Goal: Information Seeking & Learning: Learn about a topic

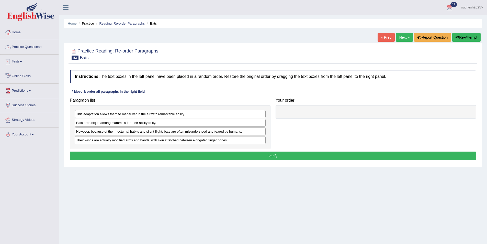
click at [35, 47] on link "Practice Questions" at bounding box center [29, 46] width 58 height 13
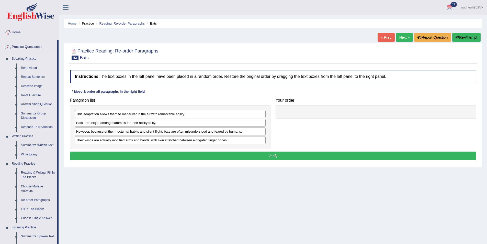
click at [33, 95] on link "Re-tell Lecture" at bounding box center [38, 95] width 39 height 9
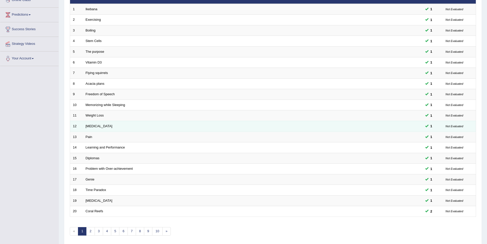
scroll to position [95, 0]
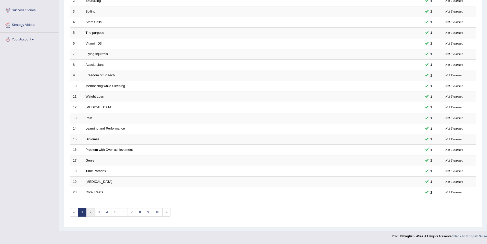
click at [89, 212] on link "2" at bounding box center [90, 212] width 8 height 8
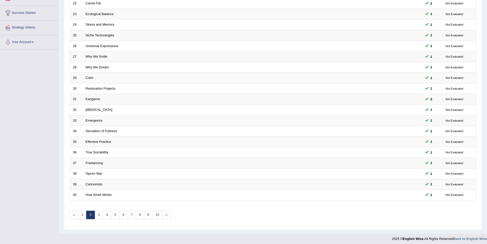
scroll to position [95, 0]
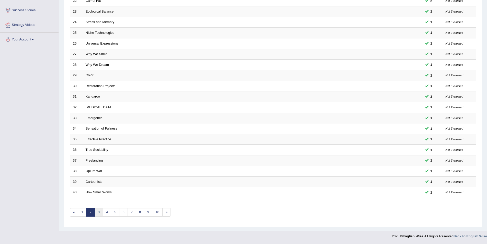
click at [99, 213] on link "3" at bounding box center [99, 212] width 8 height 8
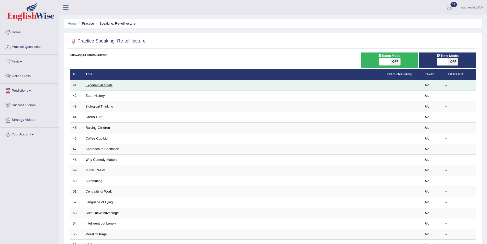
click at [92, 84] on link "Exponential Goals" at bounding box center [99, 85] width 27 height 4
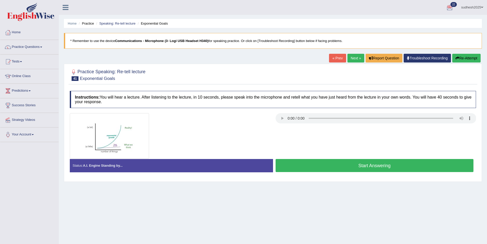
click at [354, 164] on button "Start Answering" at bounding box center [375, 165] width 198 height 13
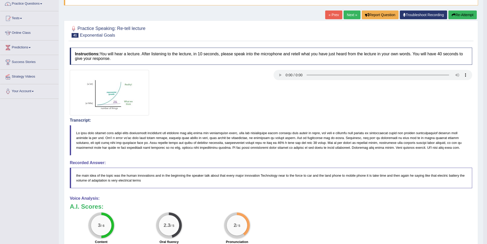
scroll to position [42, 0]
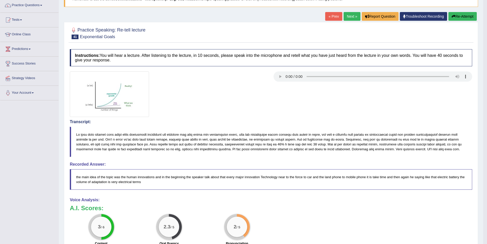
click at [462, 16] on button "Re-Attempt" at bounding box center [462, 16] width 28 height 9
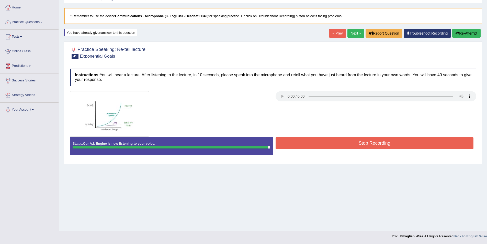
click at [368, 145] on button "Stop Recording" at bounding box center [375, 143] width 198 height 12
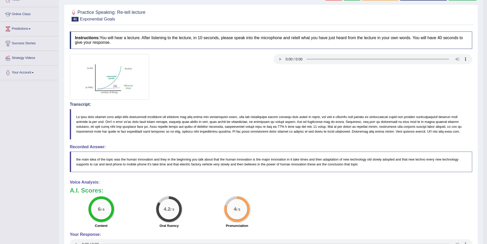
scroll to position [44, 0]
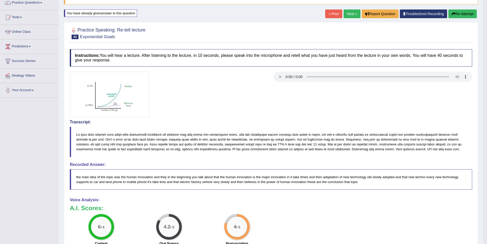
click at [345, 12] on link "Next »" at bounding box center [352, 13] width 17 height 9
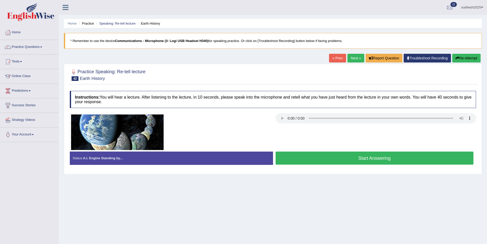
click at [366, 157] on button "Start Answering" at bounding box center [375, 157] width 198 height 13
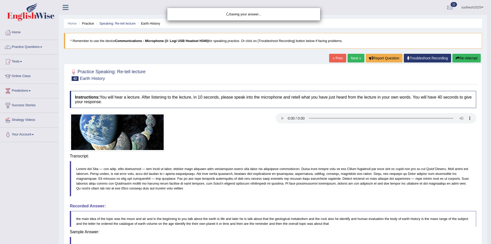
click at [359, 157] on body "Toggle navigation Home Practice Questions Speaking Practice Read Aloud Repeat S…" at bounding box center [245, 122] width 491 height 244
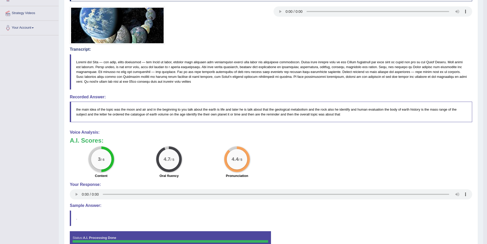
scroll to position [36, 0]
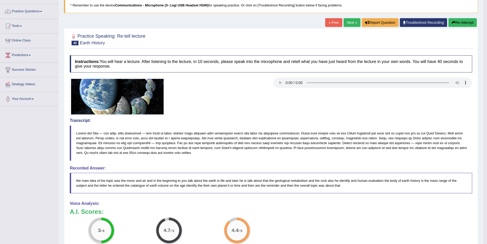
click at [349, 23] on link "Next »" at bounding box center [352, 22] width 17 height 9
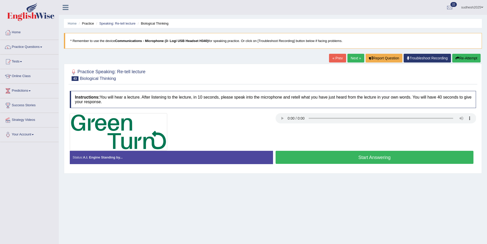
click at [360, 158] on button "Start Answering" at bounding box center [375, 157] width 198 height 13
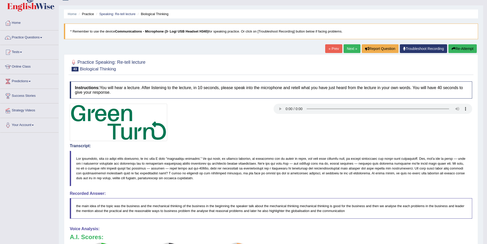
scroll to position [9, 0]
click at [462, 49] on button "Re-Attempt" at bounding box center [462, 48] width 28 height 9
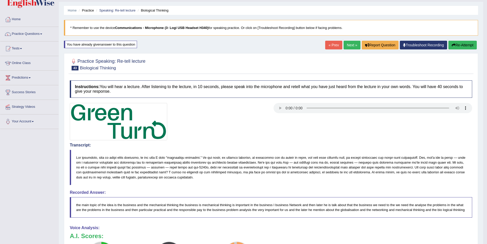
scroll to position [9, 0]
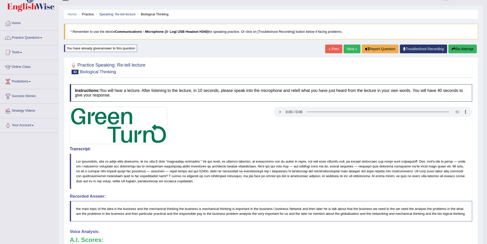
click at [353, 48] on link "Next »" at bounding box center [352, 48] width 17 height 9
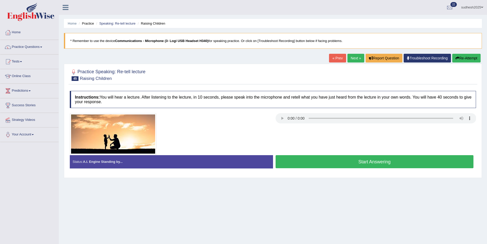
click at [370, 159] on button "Start Answering" at bounding box center [375, 161] width 198 height 13
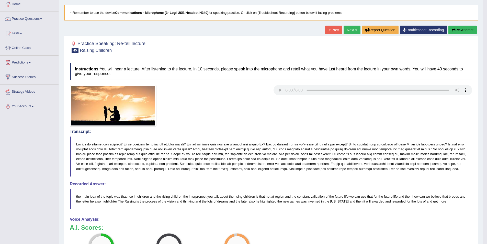
scroll to position [26, 0]
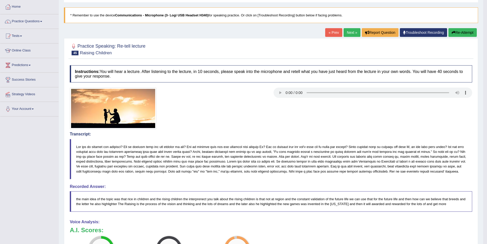
click at [453, 31] on icon "button" at bounding box center [454, 33] width 4 height 4
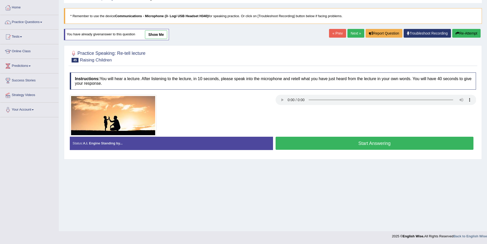
click at [352, 142] on button "Start Answering" at bounding box center [375, 143] width 198 height 13
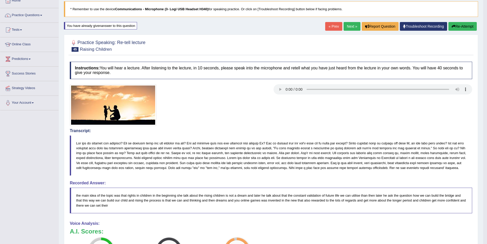
scroll to position [30, 0]
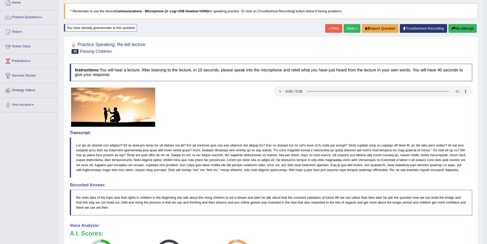
click at [353, 28] on link "Next »" at bounding box center [352, 28] width 17 height 9
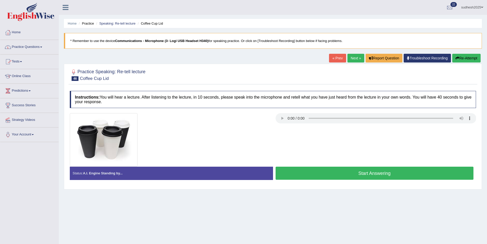
click at [35, 47] on link "Practice Questions" at bounding box center [29, 46] width 58 height 13
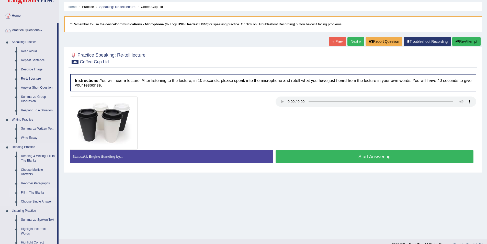
scroll to position [26, 0]
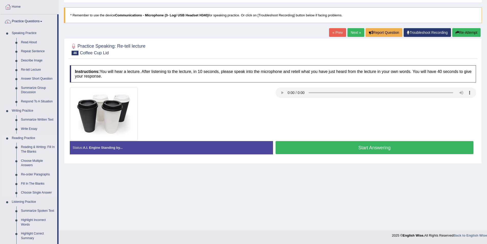
click at [30, 163] on link "Choose Multiple Answers" at bounding box center [38, 163] width 39 height 14
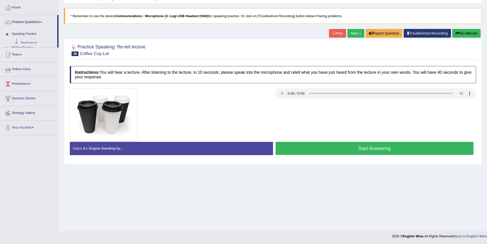
scroll to position [25, 0]
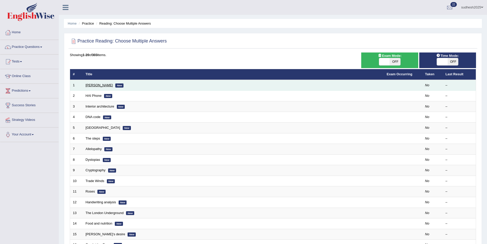
click at [98, 86] on link "Damian Scarf" at bounding box center [99, 85] width 27 height 4
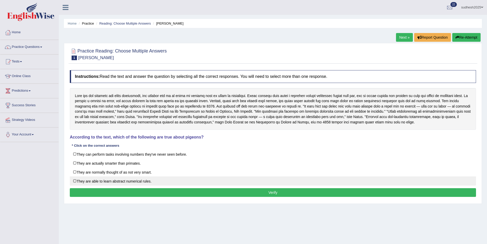
click at [75, 181] on label "They are able to learn abstract numerical rules." at bounding box center [273, 180] width 406 height 9
checkbox input "true"
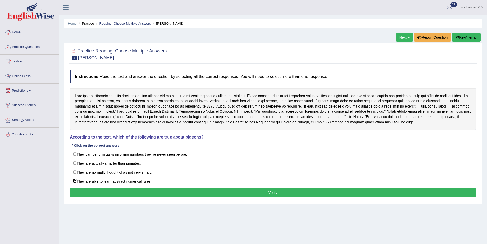
click at [97, 193] on button "Verify" at bounding box center [273, 192] width 406 height 9
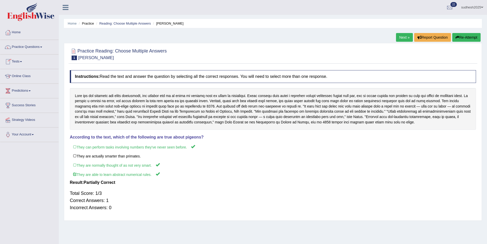
click at [405, 37] on link "Next »" at bounding box center [404, 37] width 17 height 9
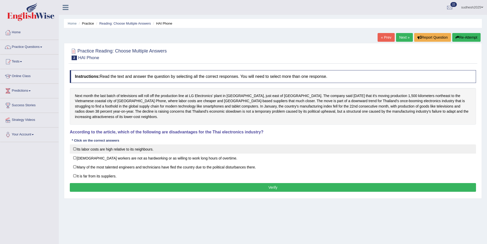
click at [74, 144] on label "Its labor costs are high relative to its neighbours." at bounding box center [273, 148] width 406 height 9
checkbox input "true"
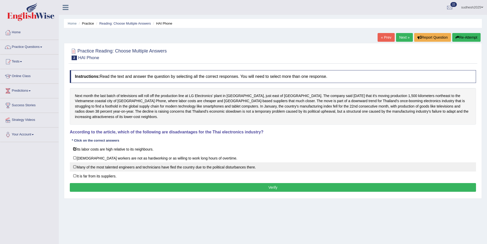
click at [77, 162] on label "Many of the most talented engineers and technicians have fled the country due t…" at bounding box center [273, 166] width 406 height 9
checkbox input "true"
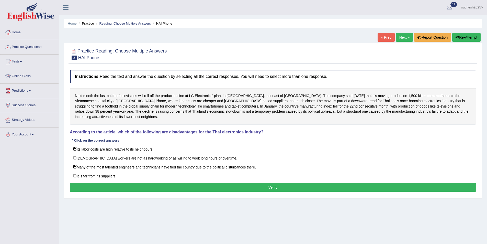
click at [101, 183] on button "Verify" at bounding box center [273, 187] width 406 height 9
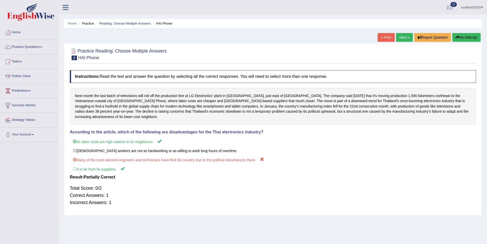
click at [403, 38] on link "Next »" at bounding box center [404, 37] width 17 height 9
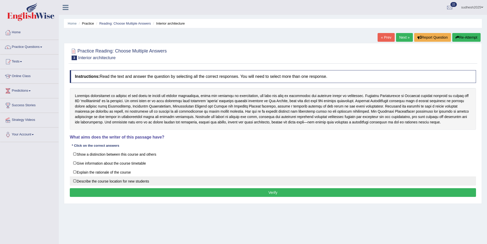
click at [74, 182] on label "Describe the course location for new students" at bounding box center [273, 180] width 406 height 9
checkbox input "true"
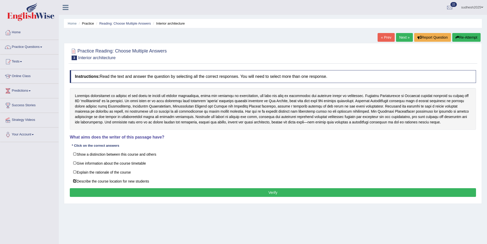
click at [103, 195] on button "Verify" at bounding box center [273, 192] width 406 height 9
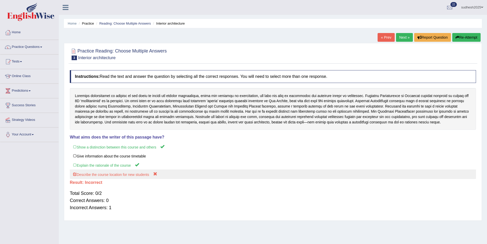
click at [74, 175] on label "Describe the course location for new students" at bounding box center [273, 173] width 406 height 9
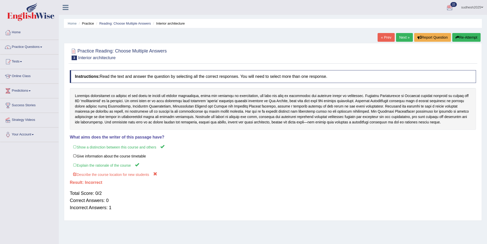
click at [404, 36] on link "Next »" at bounding box center [404, 37] width 17 height 9
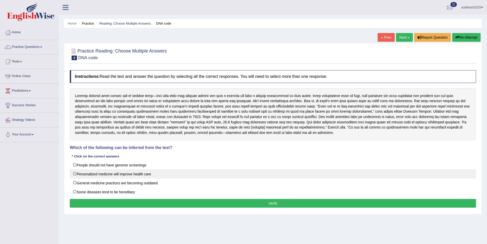
click at [75, 174] on label "Personalized medicine will improve health care" at bounding box center [273, 173] width 406 height 9
checkbox input "true"
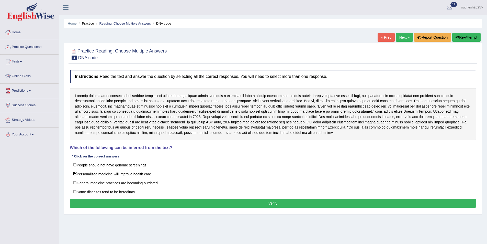
click at [112, 199] on div "Instructions: Read the text and answer the question by selecting all the correc…" at bounding box center [273, 139] width 409 height 144
click at [115, 204] on button "Verify" at bounding box center [273, 203] width 406 height 9
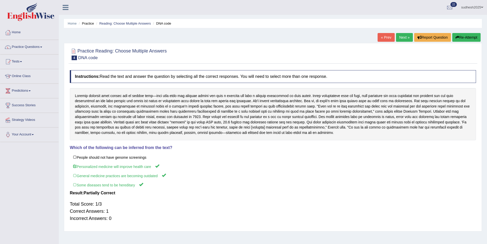
click at [402, 37] on link "Next »" at bounding box center [404, 37] width 17 height 9
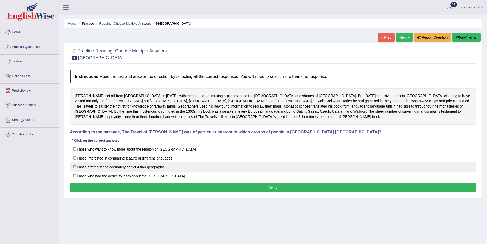
click at [75, 166] on label "Those attempting to accurately depict Asian geography" at bounding box center [273, 166] width 406 height 9
checkbox input "true"
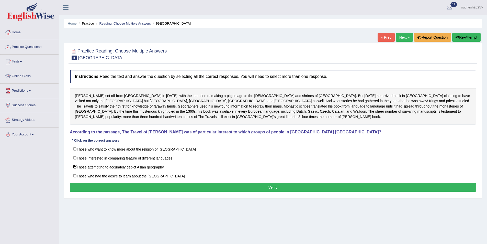
click at [321, 189] on button "Verify" at bounding box center [273, 187] width 406 height 9
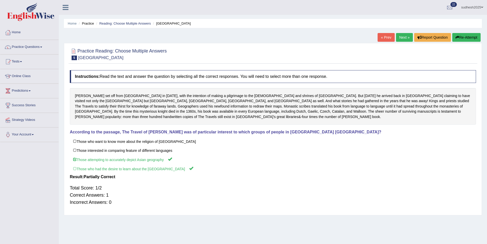
click at [403, 38] on link "Next »" at bounding box center [404, 37] width 17 height 9
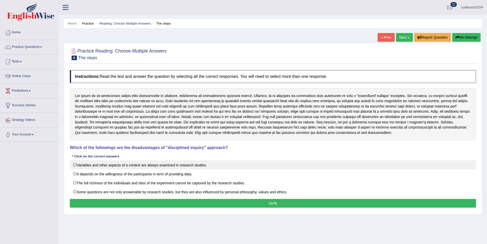
click at [72, 164] on label "Variables and other aspects of a context are always examined in research studie…" at bounding box center [273, 164] width 406 height 9
checkbox input "true"
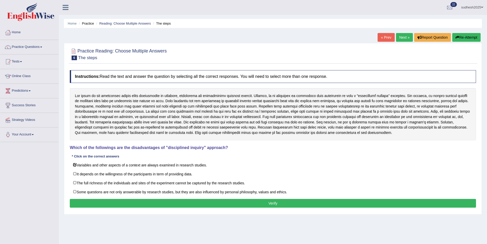
click at [173, 202] on button "Verify" at bounding box center [273, 203] width 406 height 9
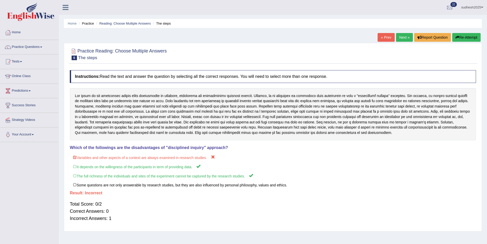
click at [401, 36] on link "Next »" at bounding box center [404, 37] width 17 height 9
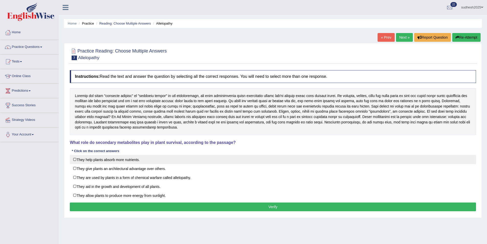
click at [73, 158] on label "They help plants absorb more nutrients." at bounding box center [273, 159] width 406 height 9
checkbox input "true"
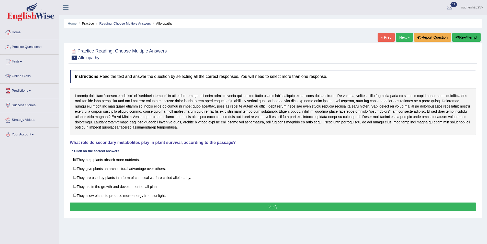
click at [90, 206] on button "Verify" at bounding box center [273, 206] width 406 height 9
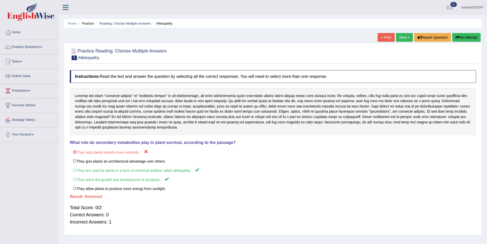
click at [405, 40] on link "Next »" at bounding box center [404, 37] width 17 height 9
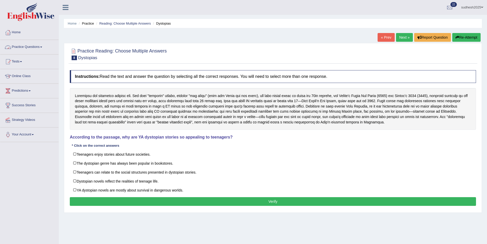
click at [28, 46] on link "Practice Questions" at bounding box center [29, 46] width 58 height 13
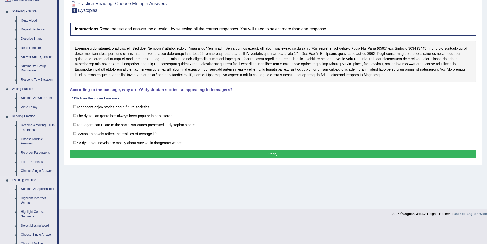
scroll to position [51, 0]
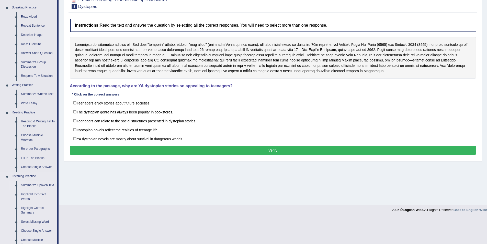
click at [35, 184] on link "Summarize Spoken Text" at bounding box center [38, 184] width 39 height 9
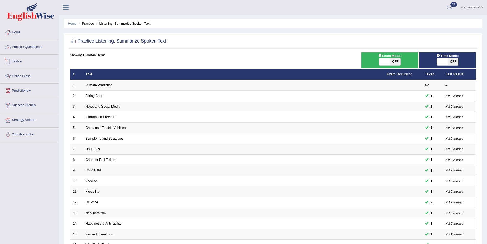
click at [34, 46] on link "Practice Questions" at bounding box center [29, 46] width 58 height 13
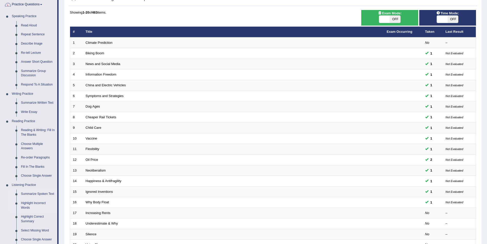
scroll to position [51, 0]
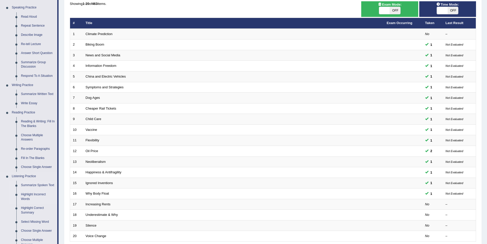
click at [33, 194] on link "Highlight Incorrect Words" at bounding box center [38, 197] width 39 height 14
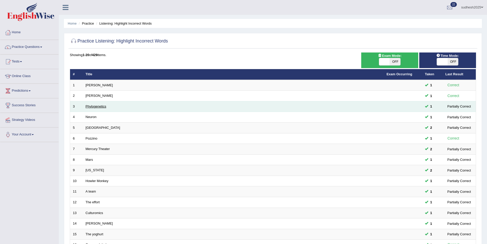
click at [98, 106] on link "Phylogenetics" at bounding box center [96, 106] width 21 height 4
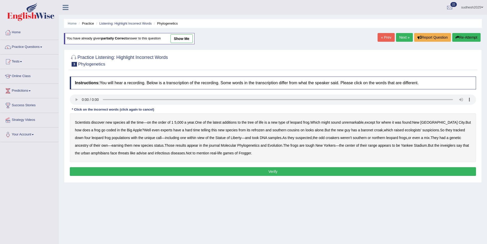
click at [106, 131] on b "coded" at bounding box center [111, 130] width 10 height 4
click at [251, 130] on b "refrozen" at bounding box center [257, 130] width 13 height 4
click at [440, 146] on b "inveiglers" at bounding box center [447, 145] width 15 height 4
click at [137, 153] on b "advise" at bounding box center [142, 153] width 10 height 4
click at [190, 168] on button "Verify" at bounding box center [273, 171] width 406 height 9
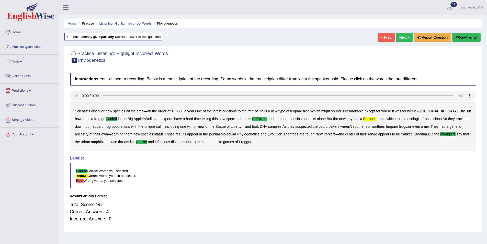
click at [404, 38] on link "Next »" at bounding box center [404, 37] width 17 height 9
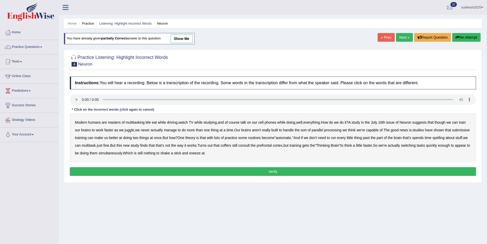
click at [134, 131] on b "juggle" at bounding box center [129, 130] width 9 height 4
click at [452, 132] on b "submissive" at bounding box center [461, 130] width 18 height 4
click at [445, 137] on b "spelling" at bounding box center [439, 137] width 12 height 4
click at [231, 146] on b "coffers" at bounding box center [226, 145] width 11 height 4
click at [204, 169] on button "Verify" at bounding box center [273, 171] width 406 height 9
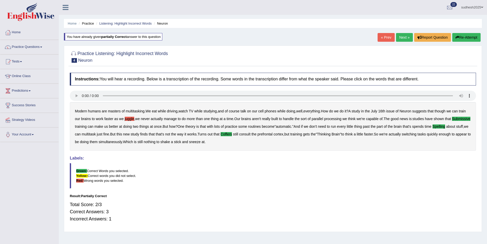
click at [400, 38] on link "Next »" at bounding box center [404, 37] width 17 height 9
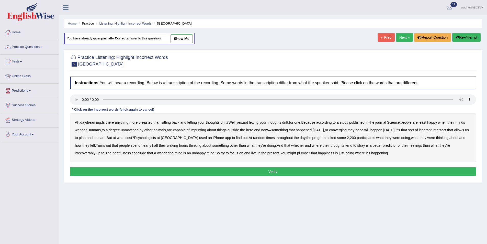
click at [139, 130] on b "unmatched" at bounding box center [130, 130] width 18 height 4
click at [347, 130] on b "converging" at bounding box center [338, 130] width 18 height 4
click at [90, 153] on b "irrecoverably" at bounding box center [85, 153] width 20 height 4
click at [124, 153] on b "rightfulness" at bounding box center [121, 153] width 18 height 4
click at [308, 154] on b "plumber" at bounding box center [303, 153] width 13 height 4
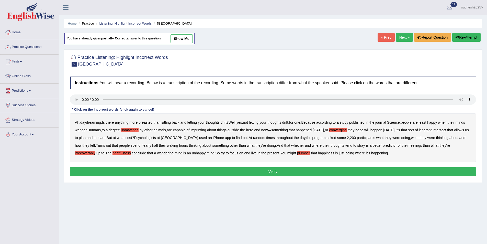
click at [314, 170] on button "Verify" at bounding box center [273, 171] width 406 height 9
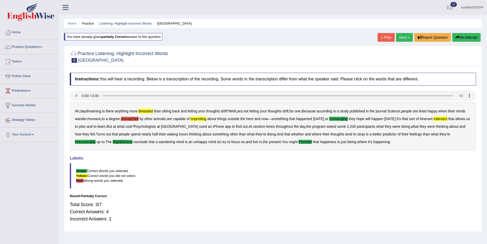
click at [401, 37] on link "Next »" at bounding box center [404, 37] width 17 height 9
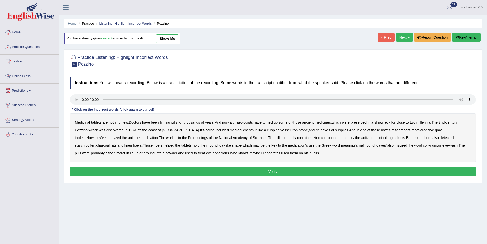
click at [168, 122] on b "filming" at bounding box center [165, 122] width 10 height 4
click at [243, 131] on b "chestnut" at bounding box center [250, 130] width 14 height 4
click at [125, 151] on b "infarct" at bounding box center [121, 153] width 10 height 4
click at [240, 168] on button "Verify" at bounding box center [273, 171] width 406 height 9
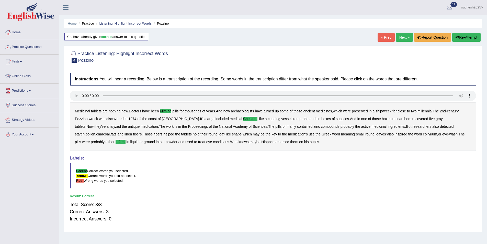
click at [405, 38] on link "Next »" at bounding box center [404, 37] width 17 height 9
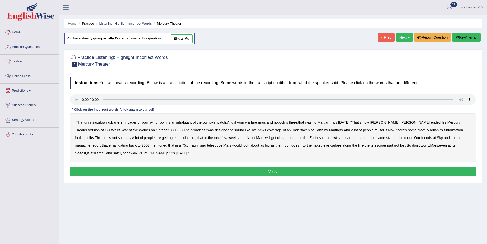
click at [123, 123] on b "barterer" at bounding box center [117, 122] width 13 height 4
click at [292, 131] on b "undertaken" at bounding box center [301, 130] width 18 height 4
click at [85, 135] on b "fooling" at bounding box center [80, 137] width 10 height 4
click at [451, 138] on b "soloed" at bounding box center [456, 137] width 10 height 4
click at [330, 146] on b "carfare" at bounding box center [335, 145] width 11 height 4
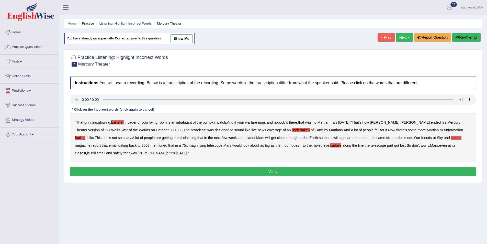
click at [111, 169] on button "Verify" at bounding box center [273, 171] width 406 height 9
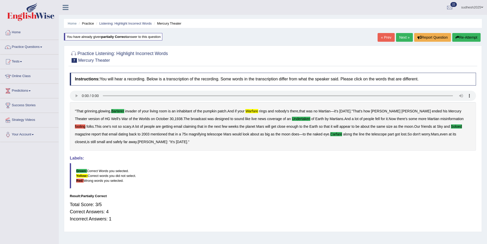
click at [253, 110] on b "warfare" at bounding box center [251, 111] width 13 height 4
click at [85, 124] on b "fooling" at bounding box center [80, 126] width 10 height 4
click at [405, 37] on link "Next »" at bounding box center [404, 37] width 17 height 9
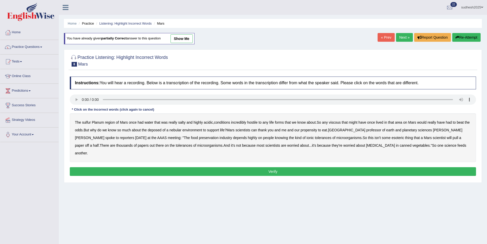
click at [87, 123] on b "sulfur" at bounding box center [86, 122] width 9 height 4
click at [252, 122] on b "hostile" at bounding box center [252, 122] width 10 height 4
click at [336, 123] on b "viscous" at bounding box center [335, 122] width 12 height 4
click at [180, 130] on b "nebular" at bounding box center [175, 130] width 12 height 4
click at [380, 167] on button "Verify" at bounding box center [273, 171] width 406 height 9
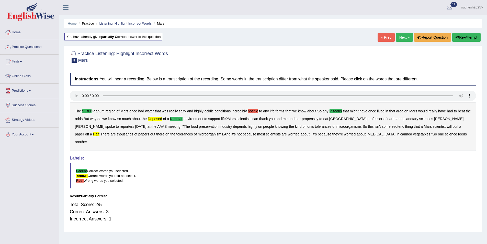
click at [162, 119] on b "deposed" at bounding box center [155, 119] width 14 height 4
click at [253, 112] on b "hostile" at bounding box center [253, 111] width 10 height 4
click at [99, 132] on b "half" at bounding box center [96, 134] width 6 height 4
click at [25, 48] on link "Practice Questions" at bounding box center [29, 46] width 58 height 13
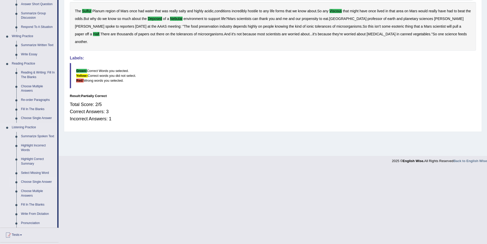
scroll to position [102, 0]
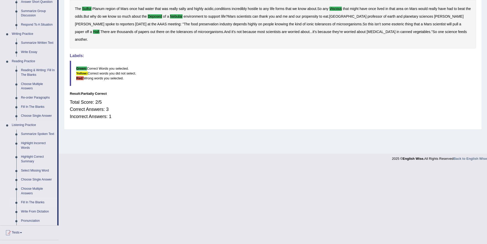
click at [37, 203] on link "Fill In The Blanks" at bounding box center [38, 202] width 39 height 9
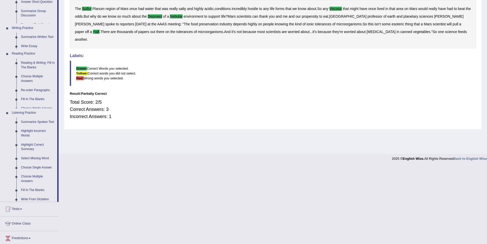
scroll to position [25, 0]
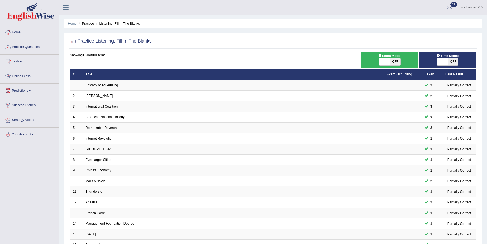
scroll to position [69, 0]
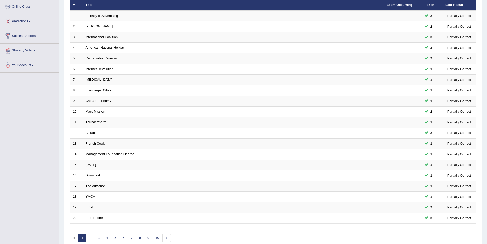
click at [100, 239] on link "3" at bounding box center [99, 237] width 8 height 8
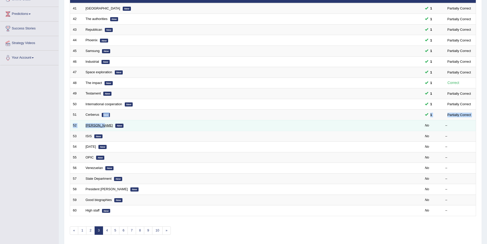
drag, startPoint x: 98, startPoint y: 117, endPoint x: 100, endPoint y: 125, distance: 7.8
click at [100, 125] on tbody "41 Catalonia New 1 Partially Correct 42 The authorities New 1 Partially Correct…" at bounding box center [273, 109] width 406 height 213
click at [100, 126] on link "[PERSON_NAME]" at bounding box center [99, 125] width 27 height 4
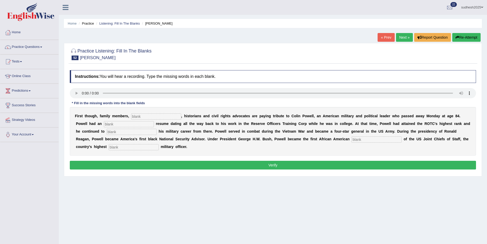
click at [138, 116] on input "text" at bounding box center [156, 116] width 50 height 6
type input "politition"
click at [104, 125] on input "text" at bounding box center [129, 124] width 50 height 6
type input "extraordinary"
click at [107, 133] on input "text" at bounding box center [132, 132] width 50 height 6
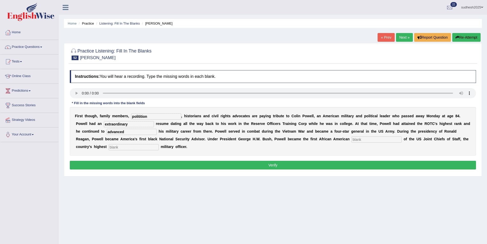
type input "advanced"
click at [352, 141] on input "text" at bounding box center [377, 139] width 50 height 6
type input "chauirman"
click at [159, 144] on input "text" at bounding box center [134, 147] width 50 height 6
type input "ranking"
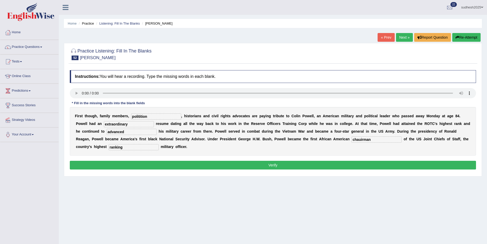
click at [352, 140] on input "chauirman" at bounding box center [377, 139] width 50 height 6
type input "chairman"
click at [148, 116] on input "politition" at bounding box center [156, 116] width 50 height 6
type input "polititions"
click at [115, 164] on button "Verify" at bounding box center [273, 165] width 406 height 9
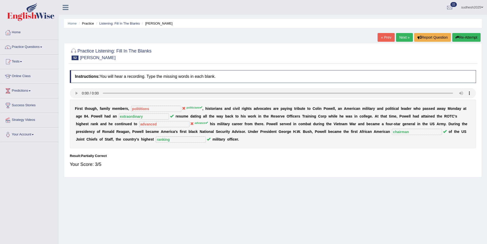
click at [403, 36] on link "Next »" at bounding box center [404, 37] width 17 height 9
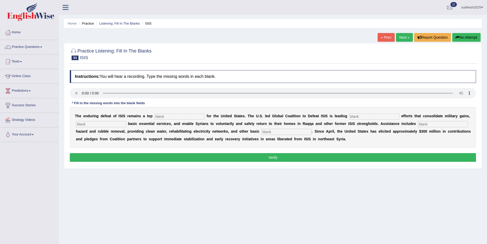
click at [155, 117] on input "text" at bounding box center [179, 116] width 50 height 6
type input "prioriuty"
click at [349, 115] on input "text" at bounding box center [374, 116] width 50 height 6
type input "stablization"
click at [87, 122] on input "text" at bounding box center [101, 124] width 50 height 6
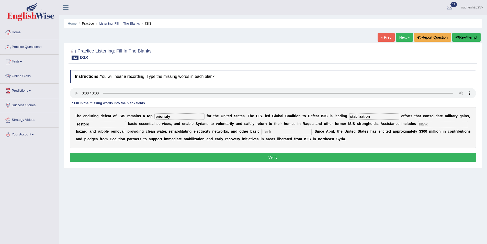
type input "restore"
click at [418, 122] on input "text" at bounding box center [443, 124] width 50 height 6
type input "exposses"
click at [262, 133] on input "text" at bounding box center [287, 132] width 50 height 6
type input "nesasiti"
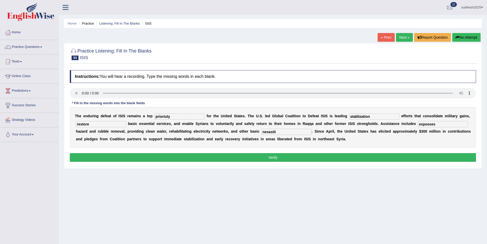
click at [349, 116] on input "stablization" at bounding box center [374, 116] width 50 height 6
click at [349, 115] on input "stablization" at bounding box center [374, 116] width 50 height 6
type input "stabilization"
click at [161, 116] on input "prioriuty" at bounding box center [179, 116] width 50 height 6
type input "priority"
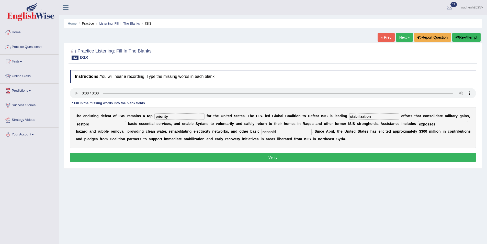
click at [130, 156] on button "Verify" at bounding box center [273, 157] width 406 height 9
click at [130, 156] on div "Home Practice Listening: Fill In The Blanks ISIS « Prev Next » Report Question …" at bounding box center [273, 128] width 428 height 256
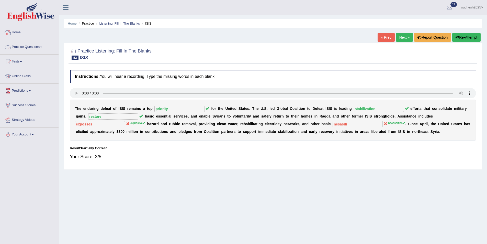
click at [404, 39] on link "Next »" at bounding box center [404, 37] width 17 height 9
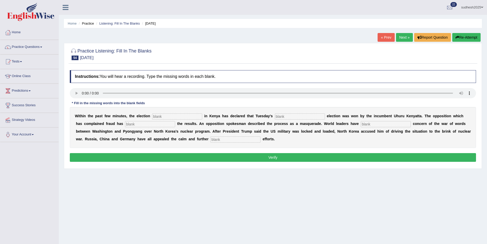
click at [210, 139] on input "text" at bounding box center [235, 139] width 50 height 6
type input "diplomatic"
click at [361, 125] on input "text" at bounding box center [386, 124] width 50 height 6
type input "c"
type input "major"
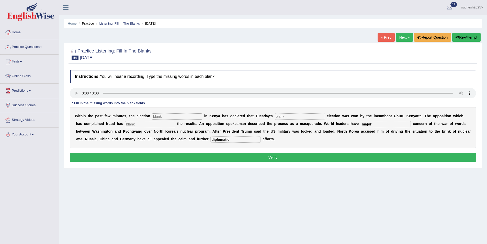
click at [103, 127] on div "W i t h i n t h e p a s t f e w m i n u t e s , t h e e l e c t i o n i n K e n…" at bounding box center [273, 127] width 406 height 41
click at [125, 124] on input "text" at bounding box center [150, 124] width 50 height 6
type input "rejected"
click at [157, 116] on input "text" at bounding box center [177, 116] width 50 height 6
type input "commision"
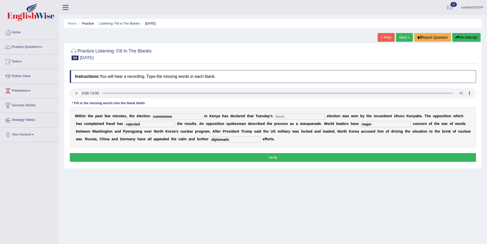
click at [275, 115] on input "text" at bounding box center [300, 116] width 50 height 6
type input "presidential"
click at [256, 156] on button "Verify" at bounding box center [273, 157] width 406 height 9
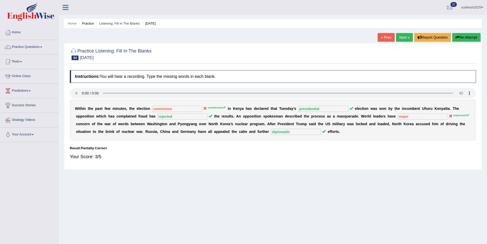
click at [405, 37] on link "Next »" at bounding box center [404, 37] width 17 height 9
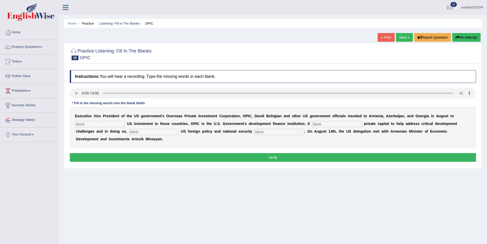
click at [93, 124] on input "text" at bounding box center [100, 124] width 50 height 6
type input "promote"
click at [312, 124] on input "text" at bounding box center [337, 124] width 50 height 6
type input "mobilize"
click at [254, 131] on input "text" at bounding box center [279, 132] width 50 height 6
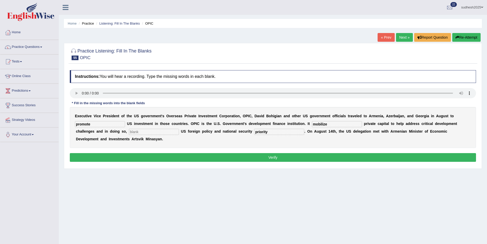
type input "priority"
click at [129, 131] on input "text" at bounding box center [154, 132] width 50 height 6
type input "advances"
click at [288, 153] on button "Verify" at bounding box center [273, 157] width 406 height 9
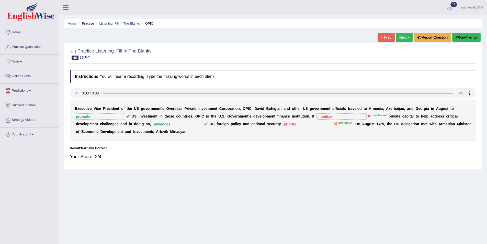
click at [398, 37] on link "Next »" at bounding box center [404, 37] width 17 height 9
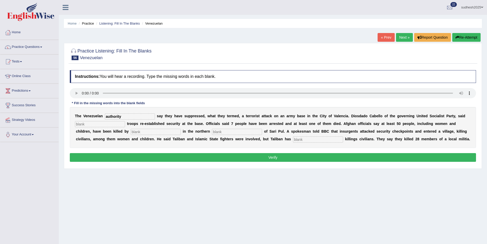
type input "authority"
click input "text"
type input "loyal"
click input "text"
type input "milittion"
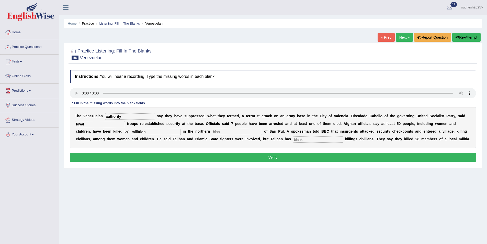
click input "text"
type input "provinces"
click input "text"
type input "civilian"
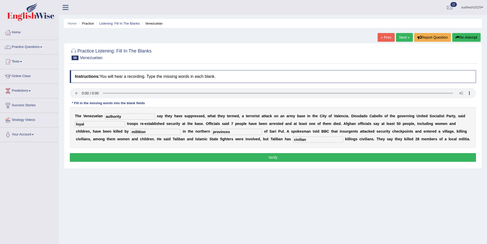
click button "Verify"
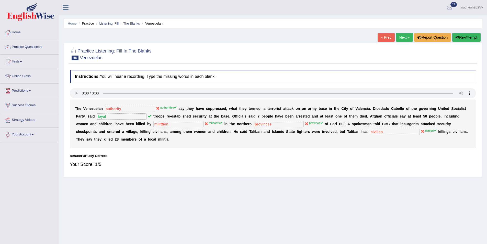
click link "Next »"
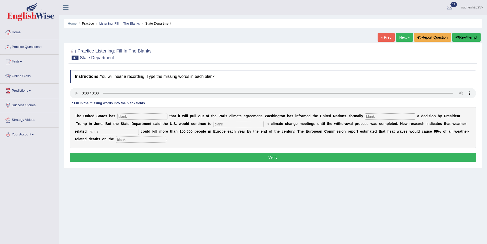
click at [119, 117] on input "text" at bounding box center [142, 116] width 50 height 6
type input "confirmed"
click at [365, 116] on input "text" at bounding box center [390, 116] width 50 height 6
type input "implimenting"
click at [213, 122] on input "text" at bounding box center [238, 124] width 50 height 6
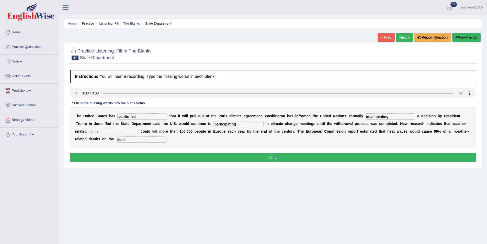
type input "participating"
click at [139, 129] on input "text" at bounding box center [114, 132] width 50 height 6
type input "disaster"
click at [166, 136] on input "text" at bounding box center [141, 139] width 50 height 6
click at [166, 136] on input "continent" at bounding box center [141, 139] width 50 height 6
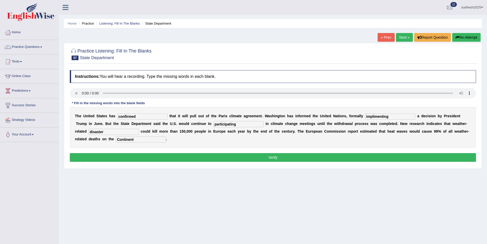
type input "Continent"
click at [194, 153] on button "Verify" at bounding box center [273, 157] width 406 height 9
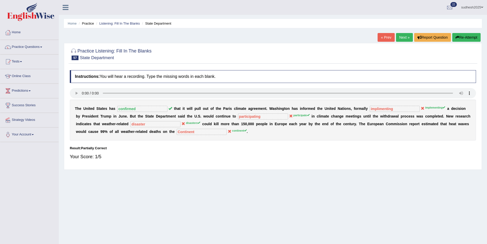
click at [404, 38] on link "Next »" at bounding box center [404, 37] width 17 height 9
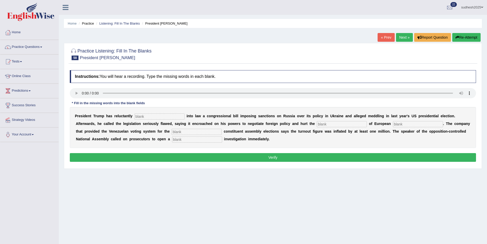
click at [138, 117] on input "text" at bounding box center [159, 116] width 50 height 6
type input "signed"
click at [317, 125] on input "text" at bounding box center [342, 124] width 50 height 6
type input "interest"
click at [393, 125] on input "text" at bounding box center [418, 124] width 50 height 6
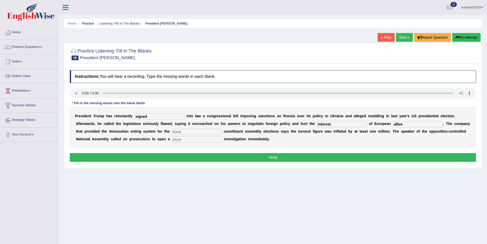
type input "allize"
click at [172, 133] on input "text" at bounding box center [197, 132] width 50 height 6
type input "com"
click at [172, 132] on input "com" at bounding box center [197, 132] width 50 height 6
type input "cotreversal"
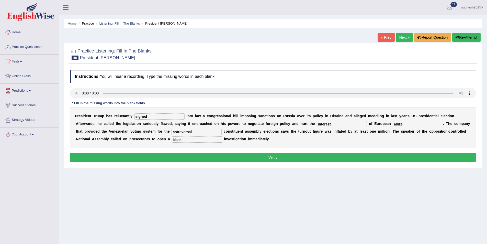
click at [172, 140] on input "text" at bounding box center [197, 139] width 50 height 6
type input "criminal"
click at [172, 132] on input "cotreversal" at bounding box center [197, 132] width 50 height 6
click at [172, 132] on input "cotrevrsal" at bounding box center [197, 132] width 50 height 6
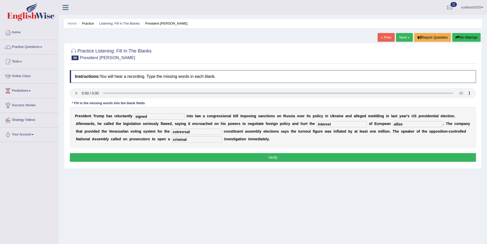
click at [172, 132] on input "cotrevrsal" at bounding box center [197, 132] width 50 height 6
click at [172, 132] on input "cotrvrsal" at bounding box center [197, 132] width 50 height 6
type input "cotrversal"
click at [393, 124] on input "allize" at bounding box center [418, 124] width 50 height 6
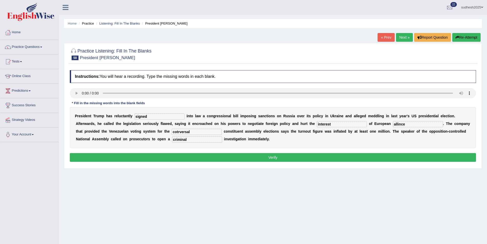
type input "allince"
click at [320, 155] on button "Verify" at bounding box center [273, 157] width 406 height 9
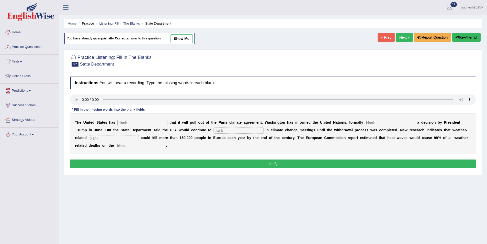
click at [17, 44] on link "Practice Questions" at bounding box center [29, 46] width 58 height 13
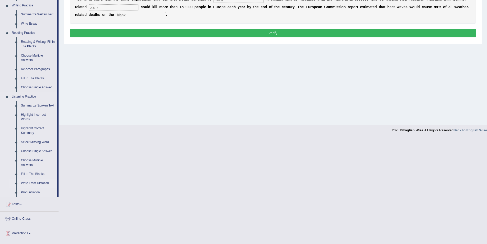
scroll to position [172, 0]
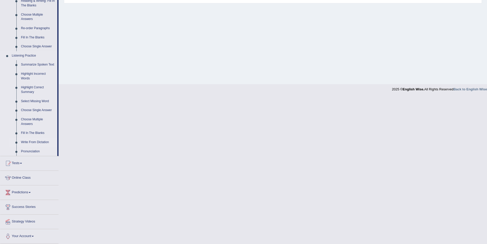
click at [32, 142] on link "Write From Dictation" at bounding box center [38, 142] width 39 height 9
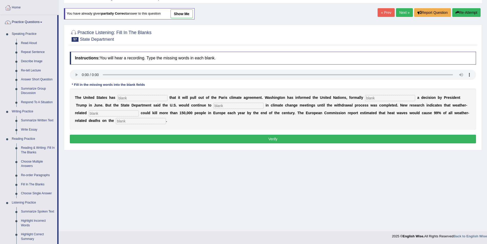
scroll to position [45, 0]
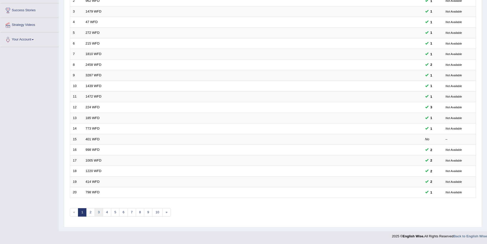
click at [99, 214] on link "3" at bounding box center [99, 212] width 8 height 8
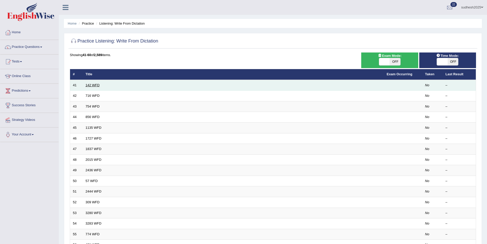
click at [94, 86] on link "142 WFD" at bounding box center [93, 85] width 14 height 4
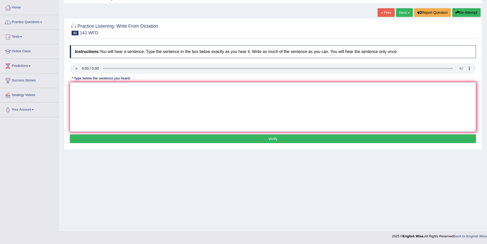
click at [103, 87] on textarea at bounding box center [273, 107] width 406 height 50
click at [96, 98] on textarea at bounding box center [273, 107] width 406 height 50
click at [109, 90] on textarea "Tipical part of the coure is" at bounding box center [273, 107] width 406 height 50
click at [120, 89] on textarea "Tipical part of the course is" at bounding box center [273, 107] width 406 height 50
click at [151, 88] on textarea "Tipical part of the course is study of the society" at bounding box center [273, 107] width 406 height 50
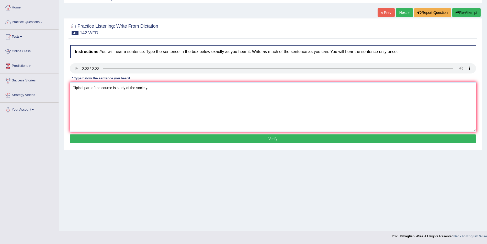
type textarea "Tipical part of the course is study of the society."
click at [156, 138] on button "Verify" at bounding box center [273, 138] width 406 height 9
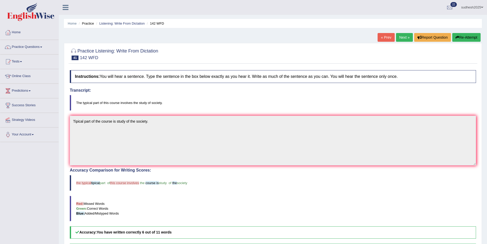
click at [406, 36] on link "Next »" at bounding box center [404, 37] width 17 height 9
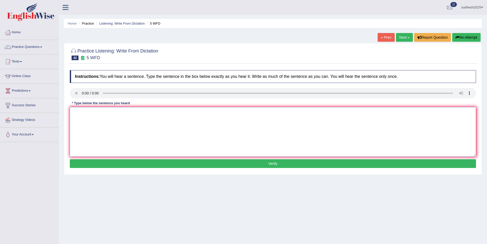
click at [107, 120] on textarea at bounding box center [273, 132] width 406 height 50
type textarea "Graduate from this course typicaly in the financial sector."
click at [133, 163] on button "Verify" at bounding box center [273, 163] width 406 height 9
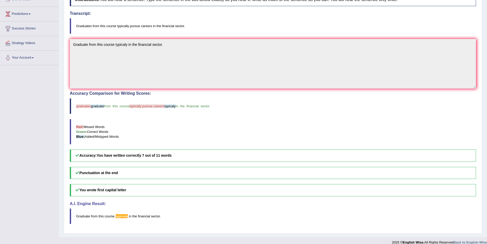
scroll to position [83, 0]
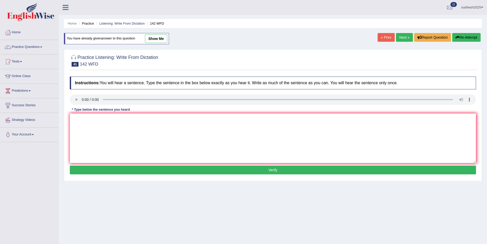
click at [402, 33] on link "Next »" at bounding box center [404, 37] width 17 height 9
click at [83, 121] on textarea at bounding box center [273, 138] width 406 height 50
click at [403, 39] on link "Next »" at bounding box center [404, 37] width 17 height 9
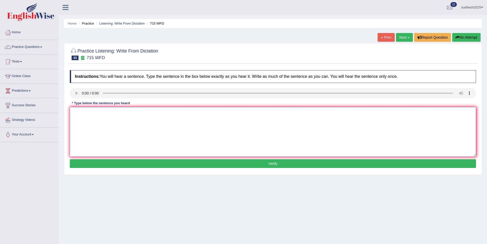
click at [80, 113] on textarea at bounding box center [273, 132] width 406 height 50
type textarea "Study is the initial funded by the university."
click at [191, 161] on button "Verify" at bounding box center [273, 163] width 406 height 9
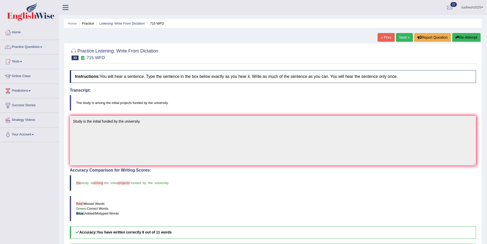
click at [402, 37] on link "Next »" at bounding box center [404, 37] width 17 height 9
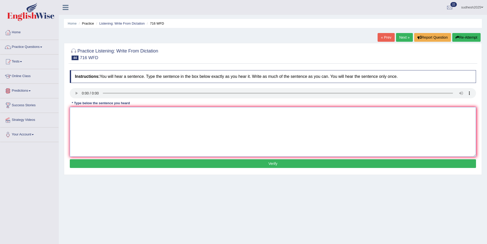
click at [100, 119] on textarea at bounding box center [273, 132] width 406 height 50
type textarea "Students need to submit the both assignments in a same day."
click at [180, 163] on button "Verify" at bounding box center [273, 163] width 406 height 9
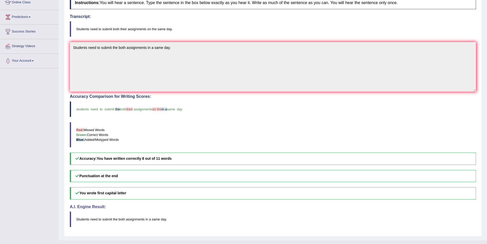
scroll to position [77, 0]
